Goal: Obtain resource: Obtain resource

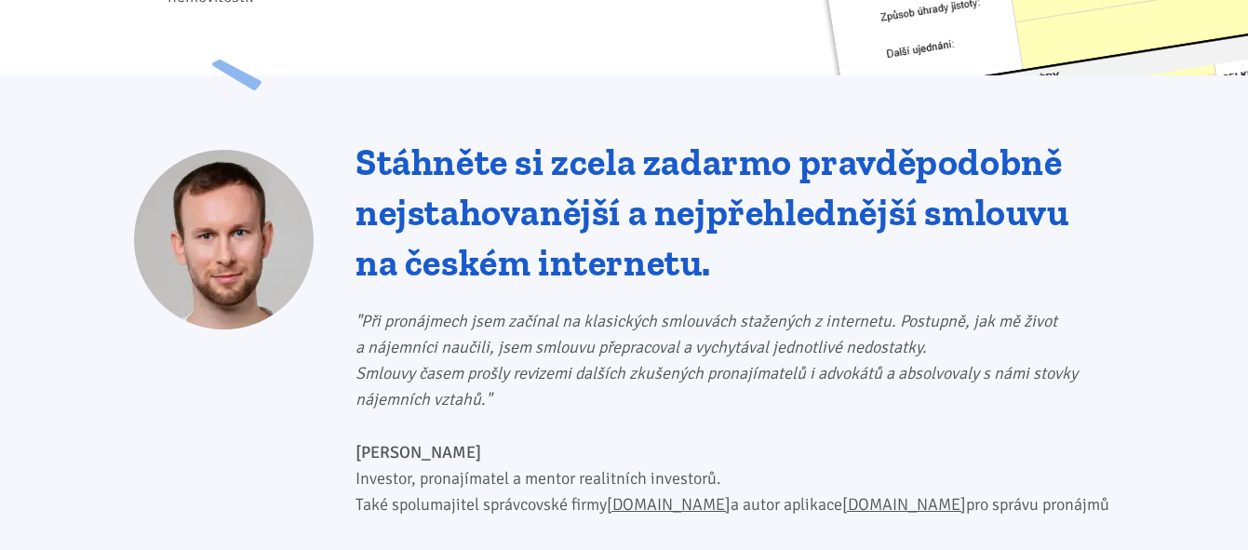
scroll to position [745, 0]
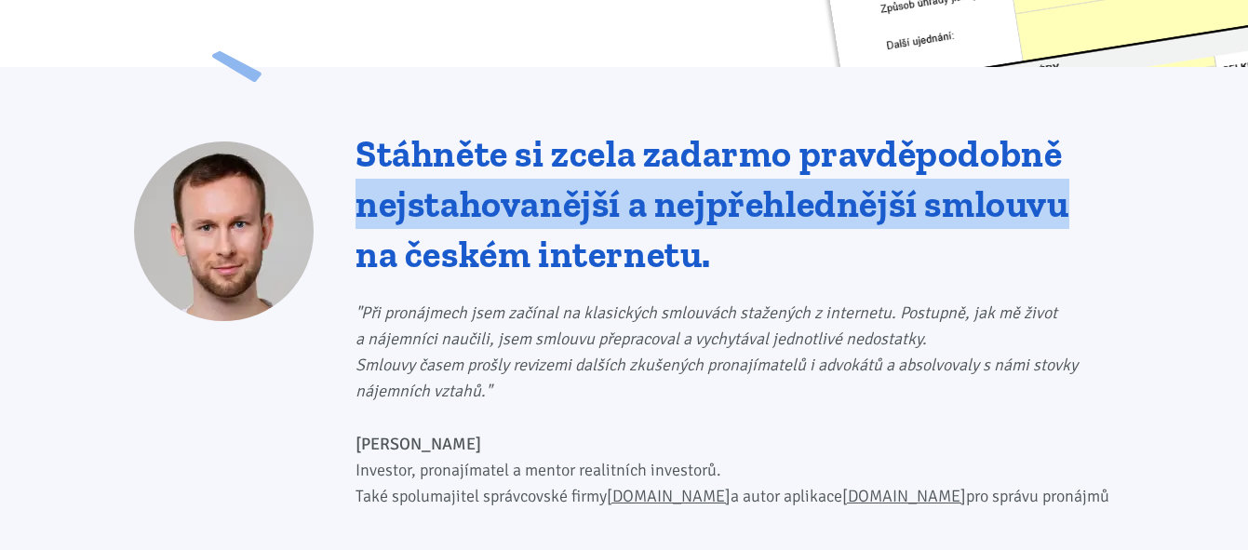
drag, startPoint x: 1243, startPoint y: 137, endPoint x: 1241, endPoint y: 192, distance: 55.0
click at [1241, 192] on div "Stáhněte si zcela zadarmo pravděpodobně nejstahovanější a nejpřehlednější smlou…" at bounding box center [624, 321] width 1248 height 508
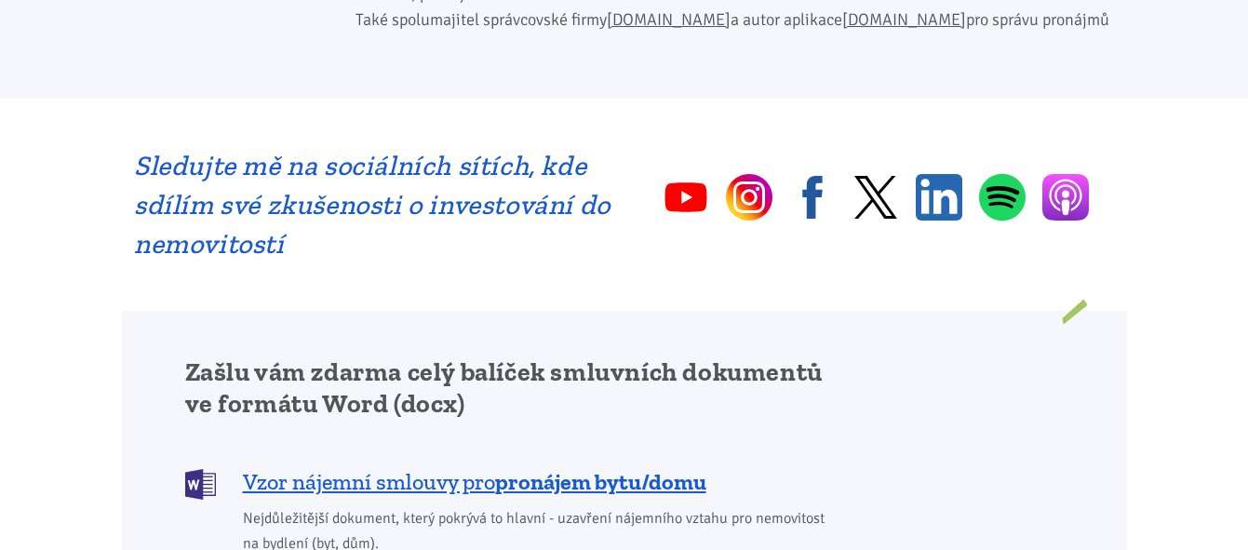
scroll to position [1230, 0]
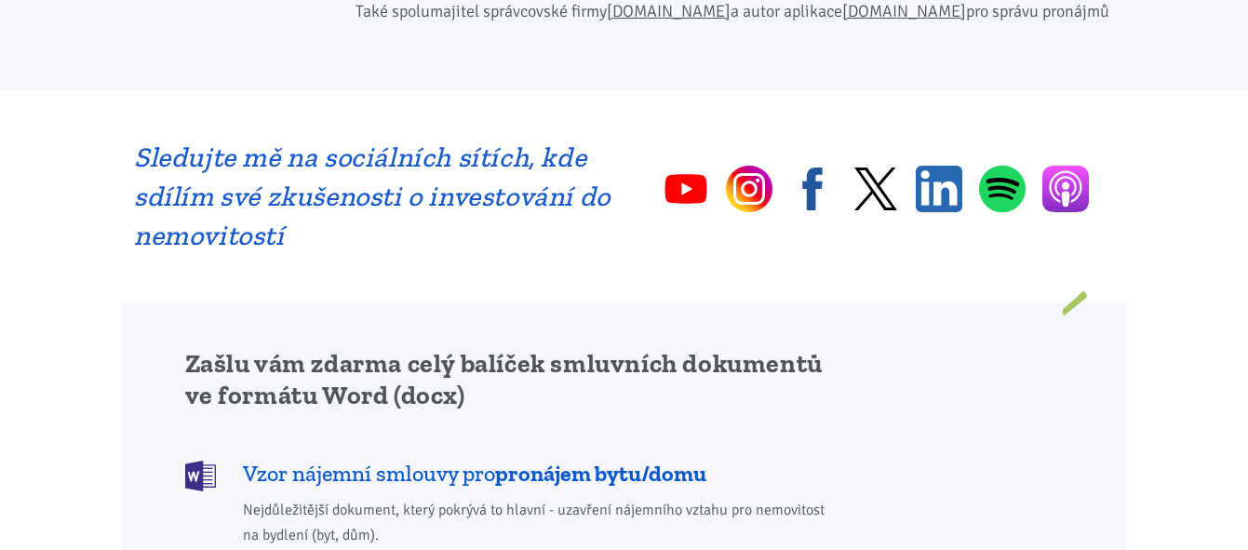
click at [578, 460] on b "pronájem bytu/domu" at bounding box center [600, 473] width 211 height 27
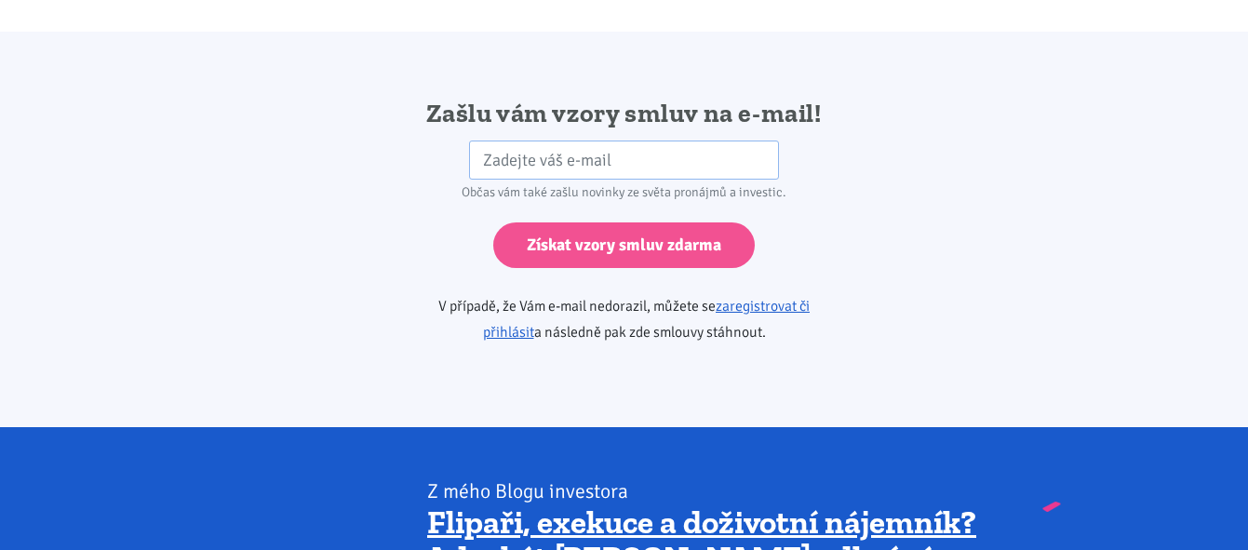
scroll to position [3109, 0]
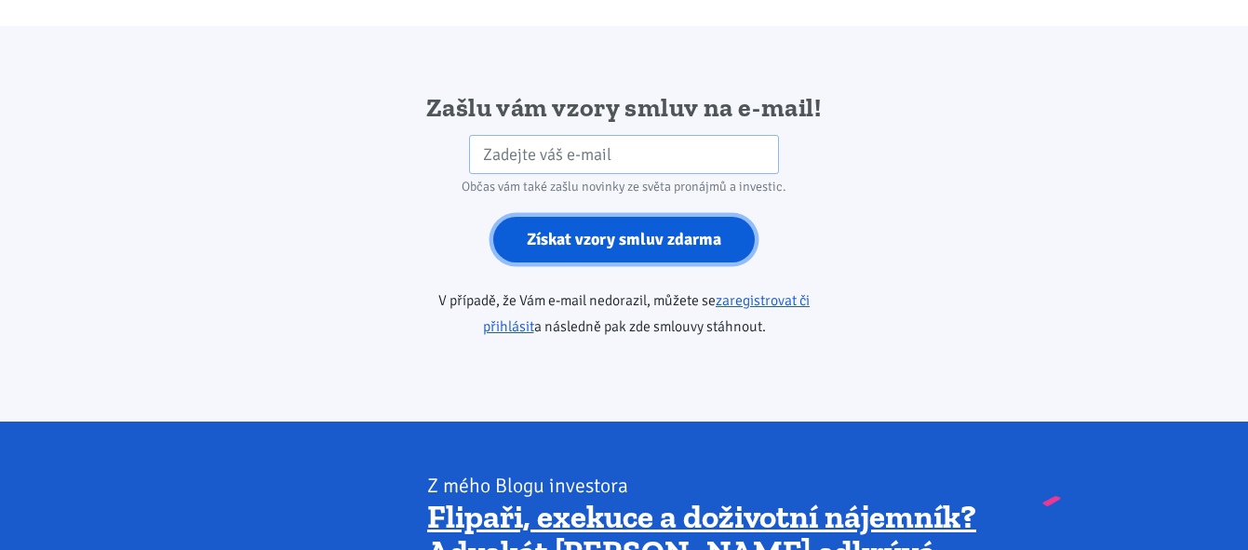
drag, startPoint x: 648, startPoint y: 217, endPoint x: 637, endPoint y: 219, distance: 11.3
click at [637, 219] on input "Získat vzory smluv zdarma" at bounding box center [624, 240] width 262 height 46
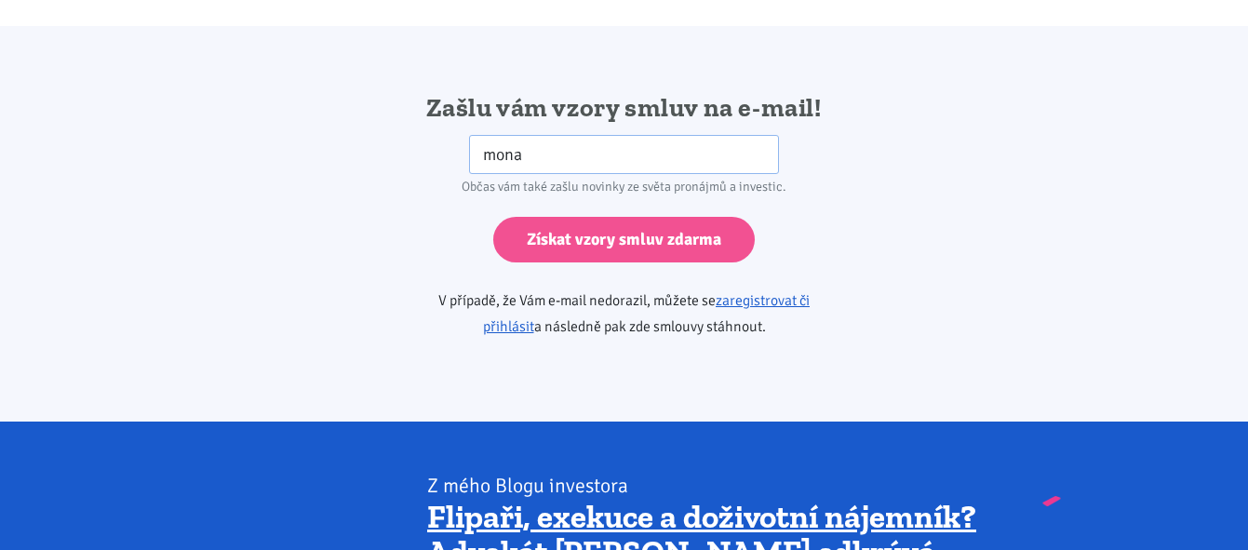
click at [963, 128] on div "Zašlu vám vzory smluv na e-mail! mona HP Občas vám také zašlu novinky ze světa …" at bounding box center [624, 223] width 1005 height 265
drag, startPoint x: 633, startPoint y: 144, endPoint x: 562, endPoint y: 121, distance: 74.5
click at [562, 135] on input "mona" at bounding box center [624, 155] width 310 height 40
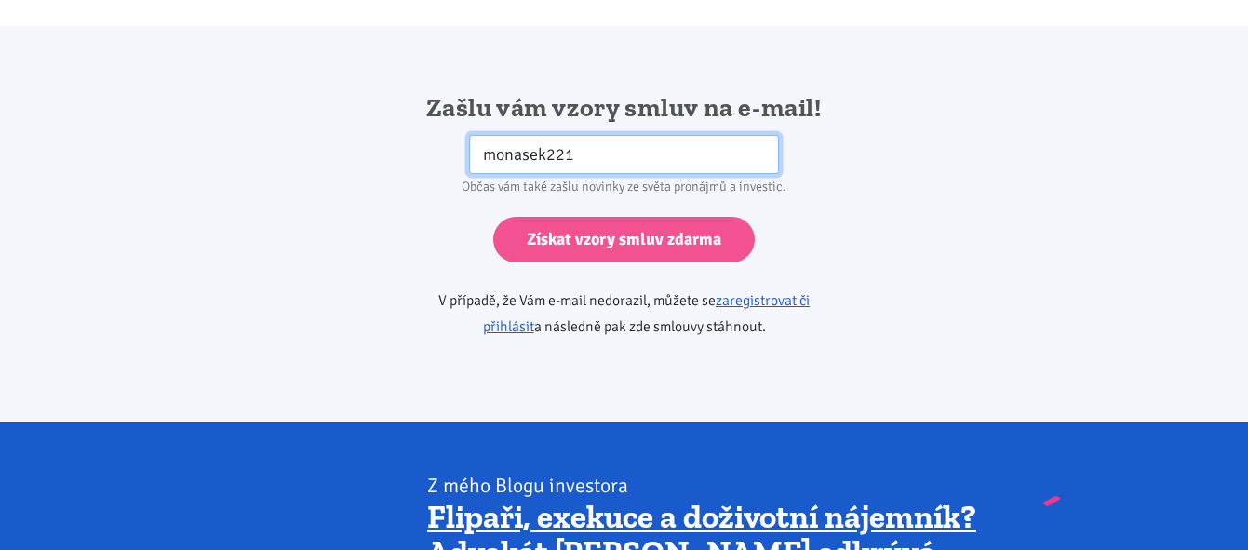
click at [636, 135] on input "monasek221" at bounding box center [624, 155] width 310 height 40
click at [638, 135] on input "monasek221" at bounding box center [624, 155] width 310 height 40
type input "ˇ"
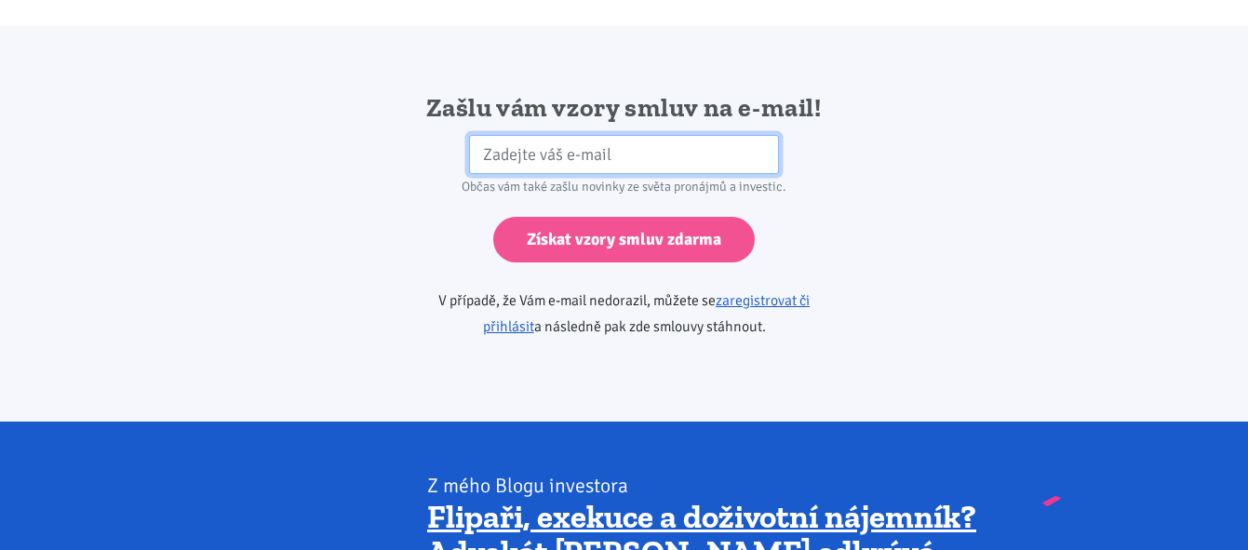
click at [638, 135] on input "email" at bounding box center [624, 155] width 310 height 40
type input "ˇ"
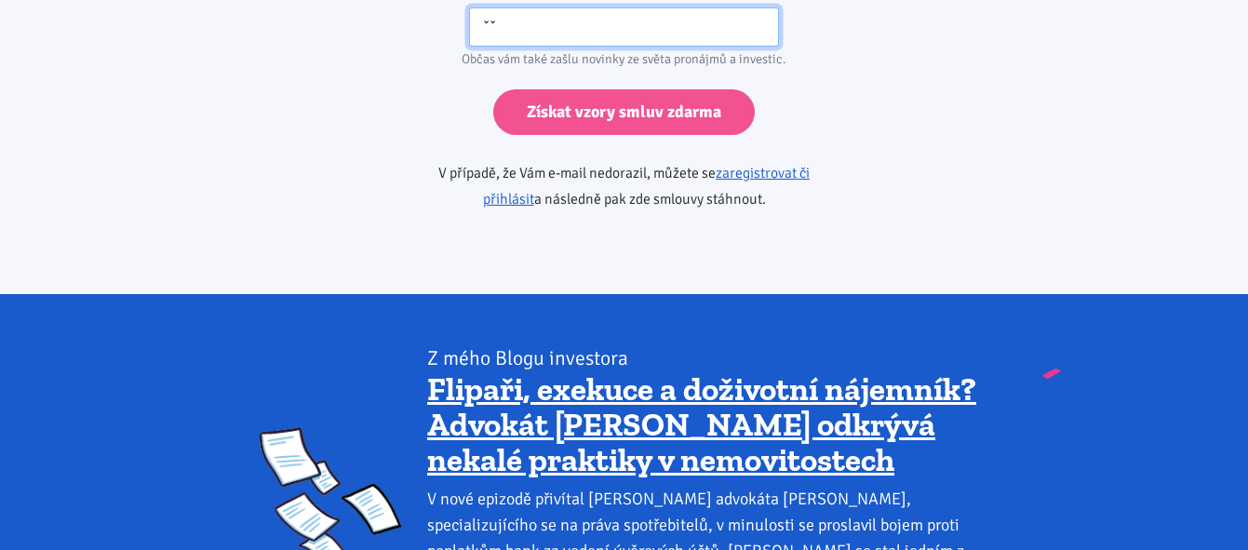
scroll to position [3226, 0]
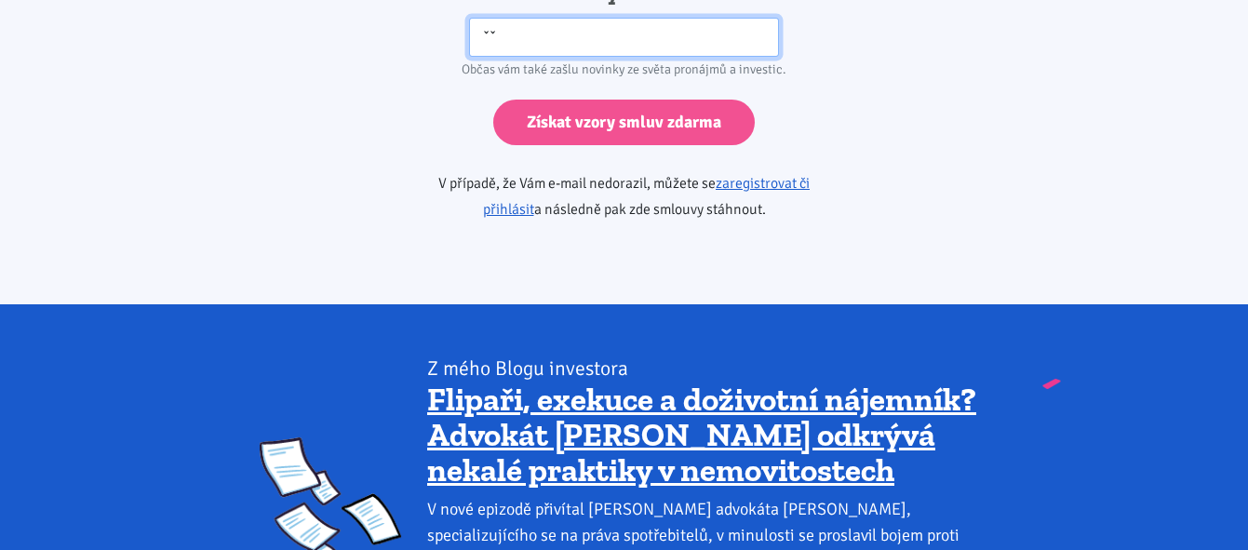
type input "ˇ"
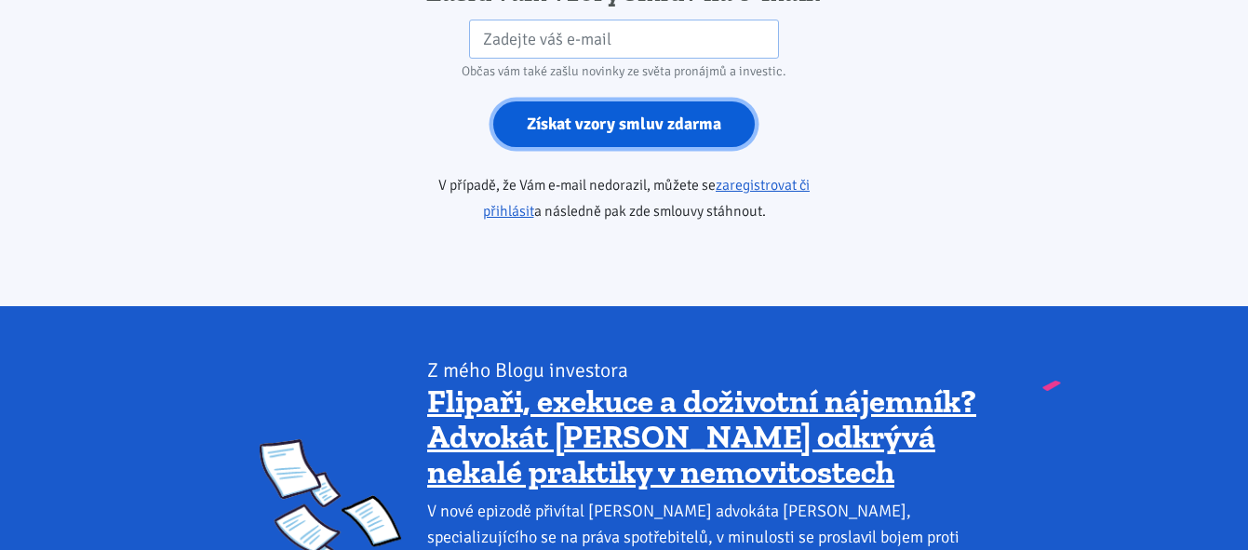
drag, startPoint x: 646, startPoint y: 119, endPoint x: 679, endPoint y: 123, distance: 32.8
click at [662, 121] on input "Získat vzory smluv zdarma" at bounding box center [624, 124] width 262 height 46
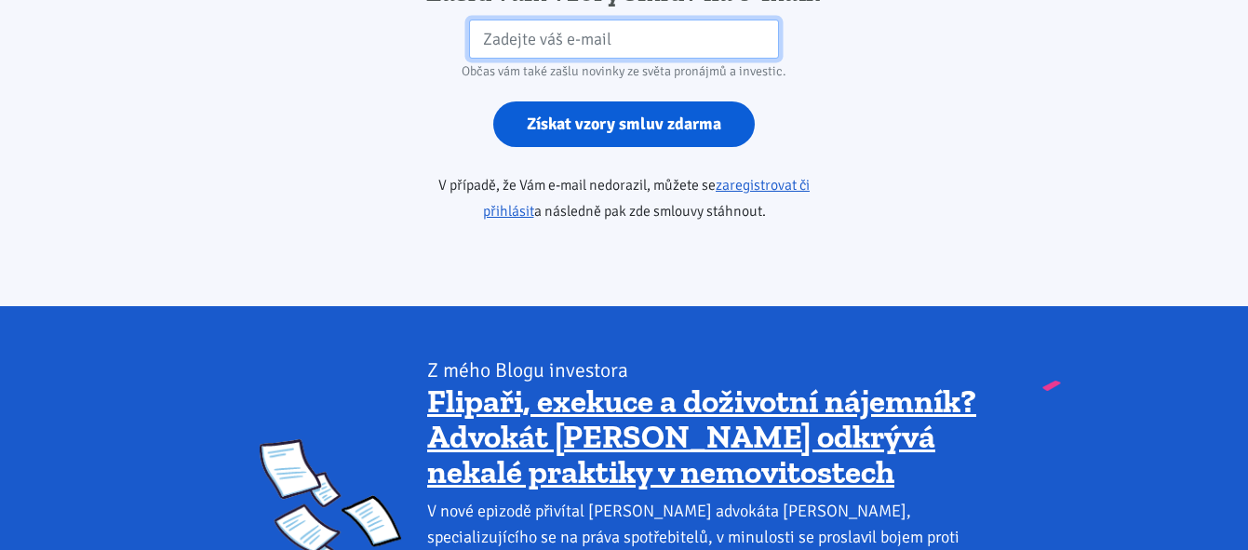
scroll to position [3218, 0]
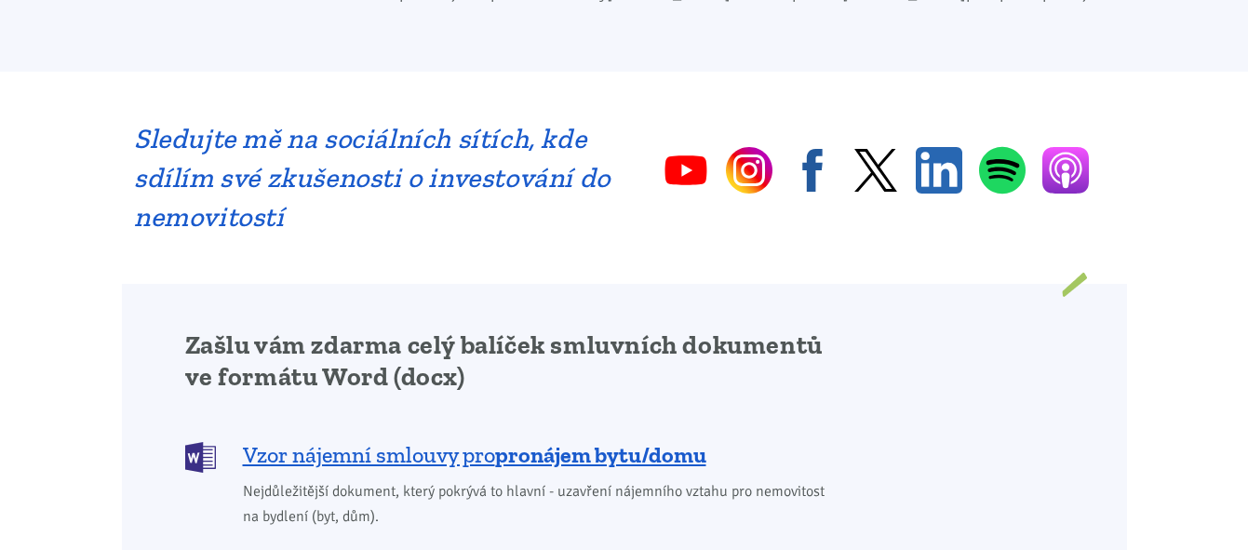
scroll to position [1230, 0]
